Goal: Navigation & Orientation: Go to known website

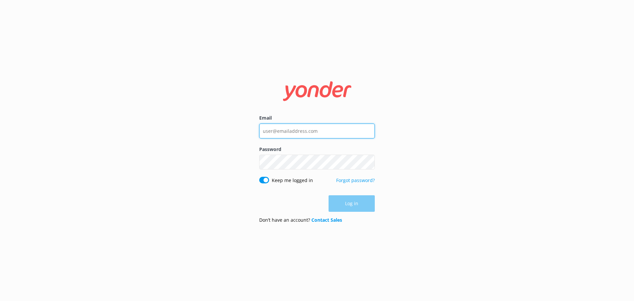
type input "[EMAIL_ADDRESS][DOMAIN_NAME]"
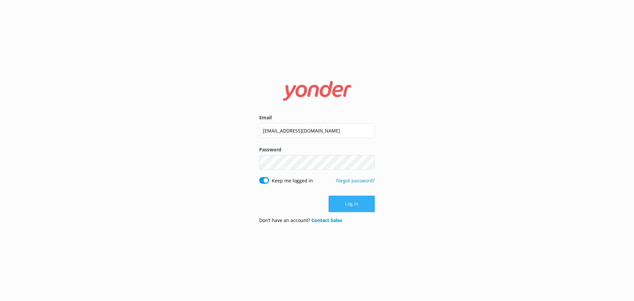
click at [353, 204] on button "Log in" at bounding box center [351, 203] width 46 height 17
